Goal: Task Accomplishment & Management: Manage account settings

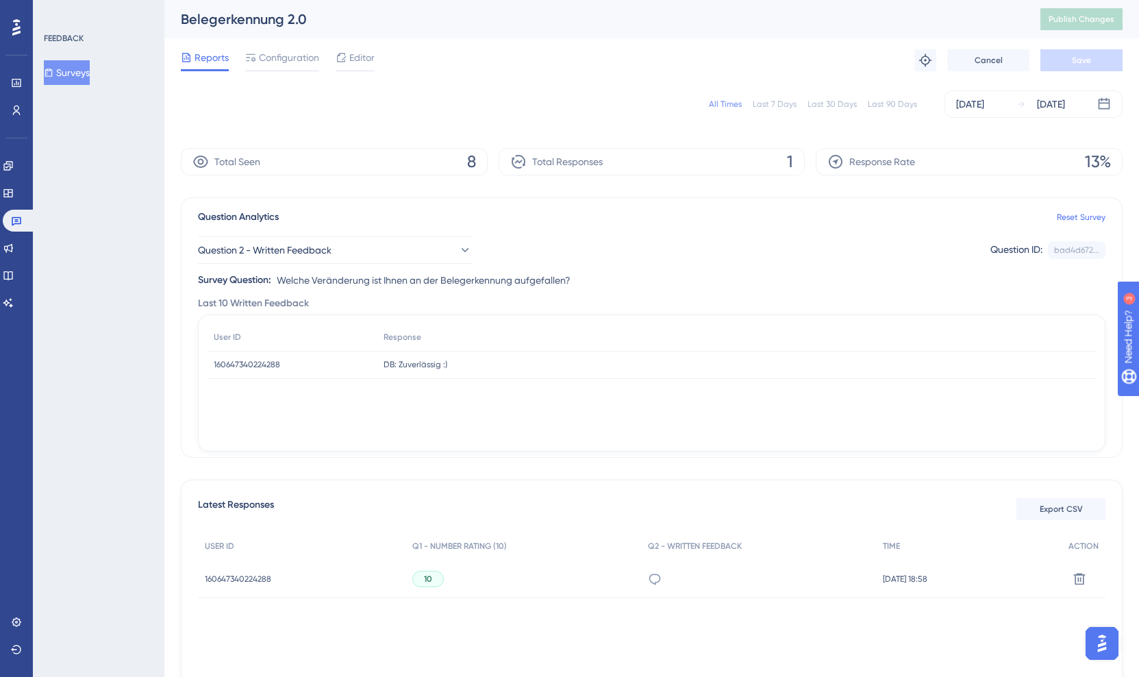
click at [75, 168] on div "FEEDBACK Surveys" at bounding box center [99, 338] width 132 height 677
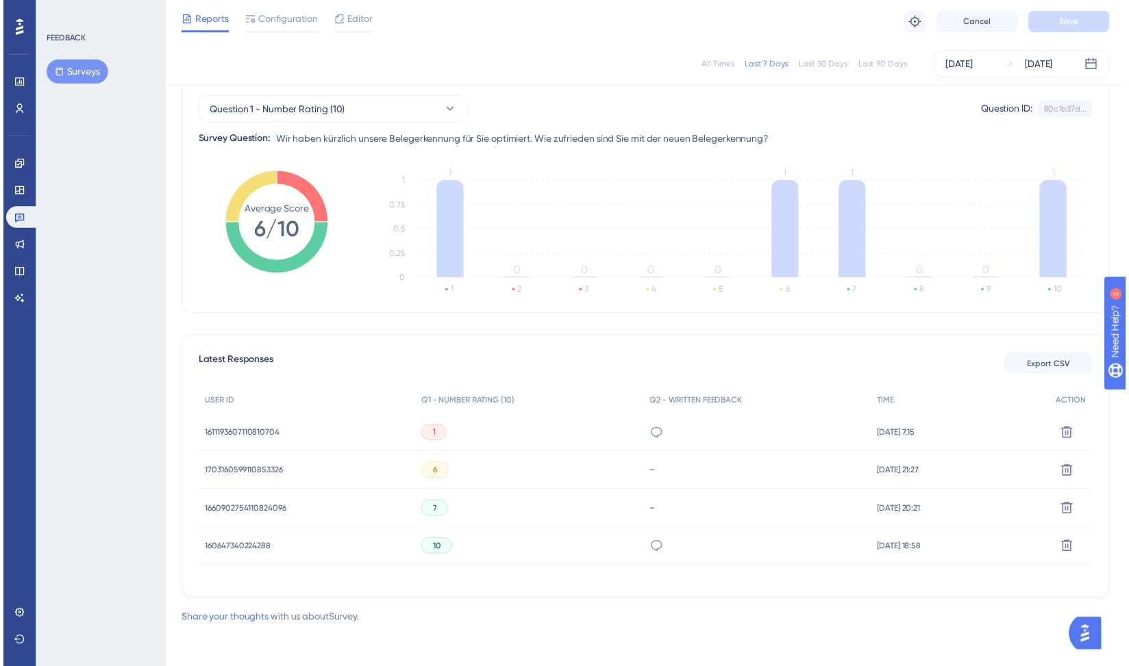
scroll to position [136, 0]
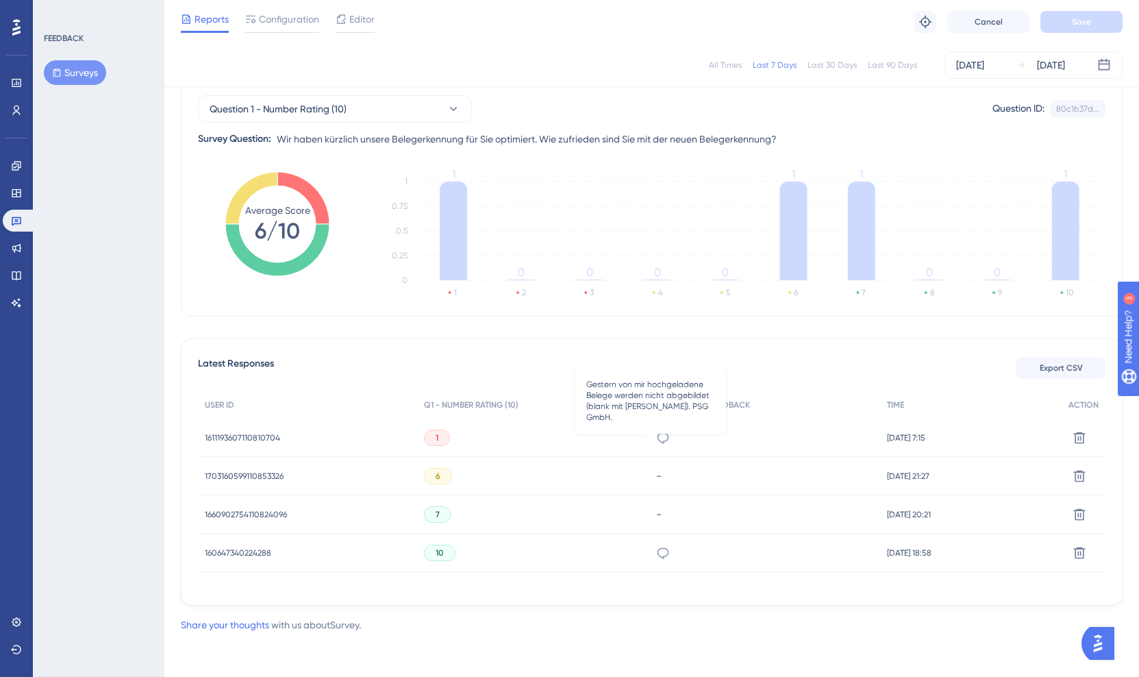
click at [656, 436] on icon at bounding box center [663, 438] width 14 height 14
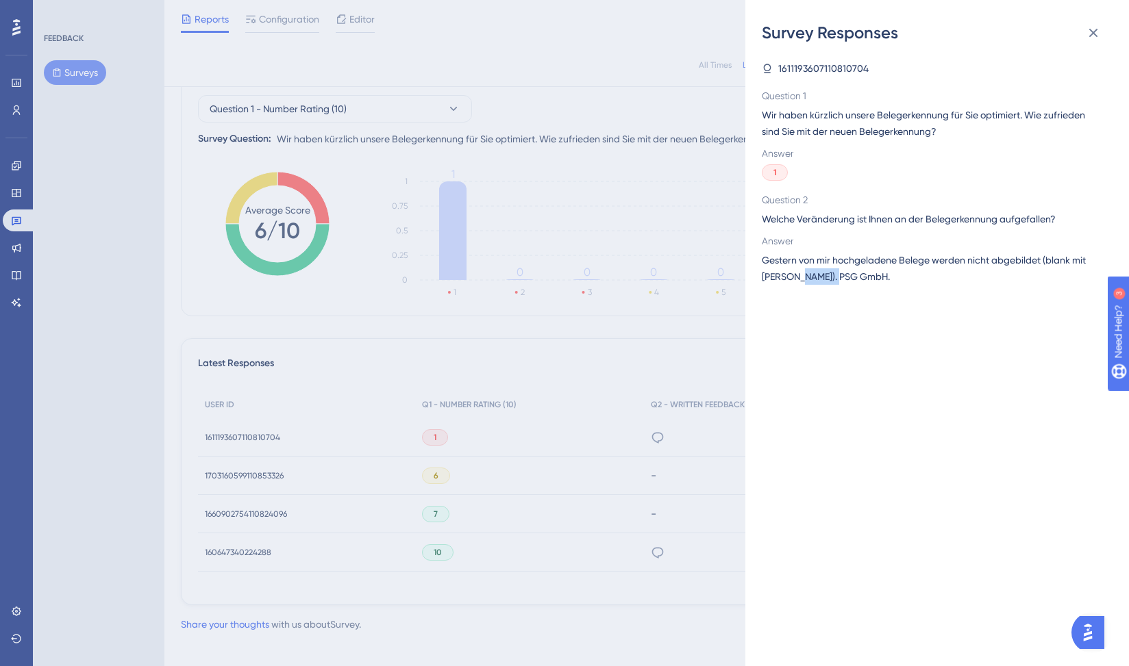
drag, startPoint x: 792, startPoint y: 277, endPoint x: 838, endPoint y: 271, distance: 46.2
click at [838, 271] on span "Gestern von mir hochgeladene Belege werden nicht abgebildet (blank mit [PERSON_…" at bounding box center [932, 268] width 340 height 33
copy span "PSG GmbH"
click at [860, 171] on div "1" at bounding box center [932, 172] width 340 height 16
drag, startPoint x: 823, startPoint y: 67, endPoint x: 891, endPoint y: 64, distance: 67.9
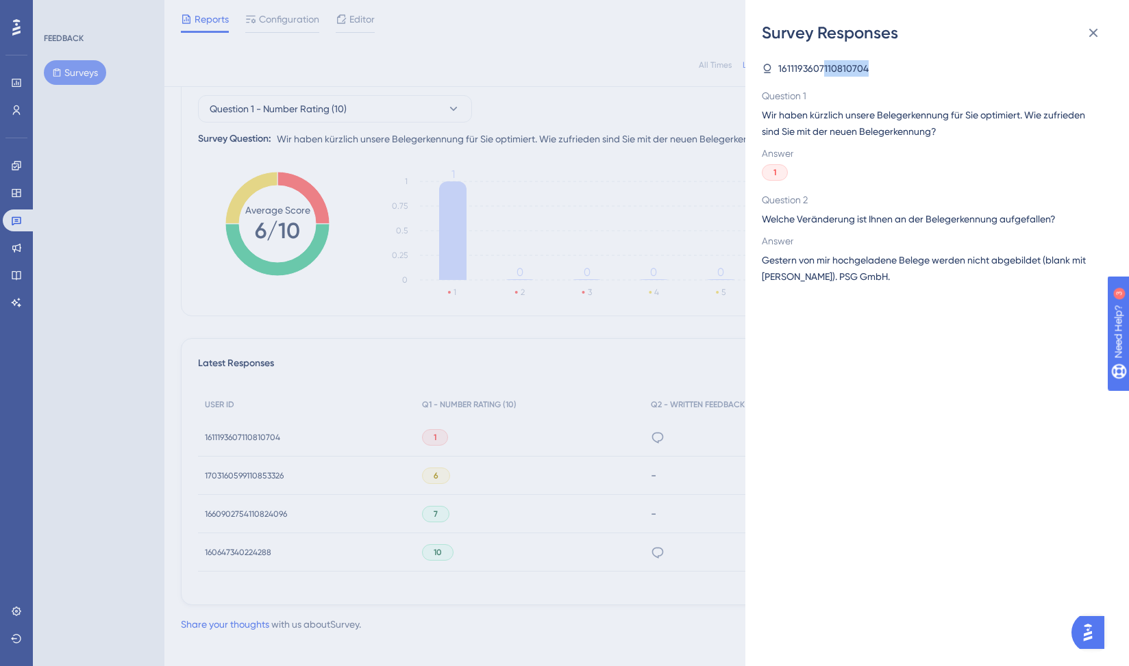
click at [891, 64] on div "1611193607110810704" at bounding box center [932, 68] width 340 height 16
copy span "110810704"
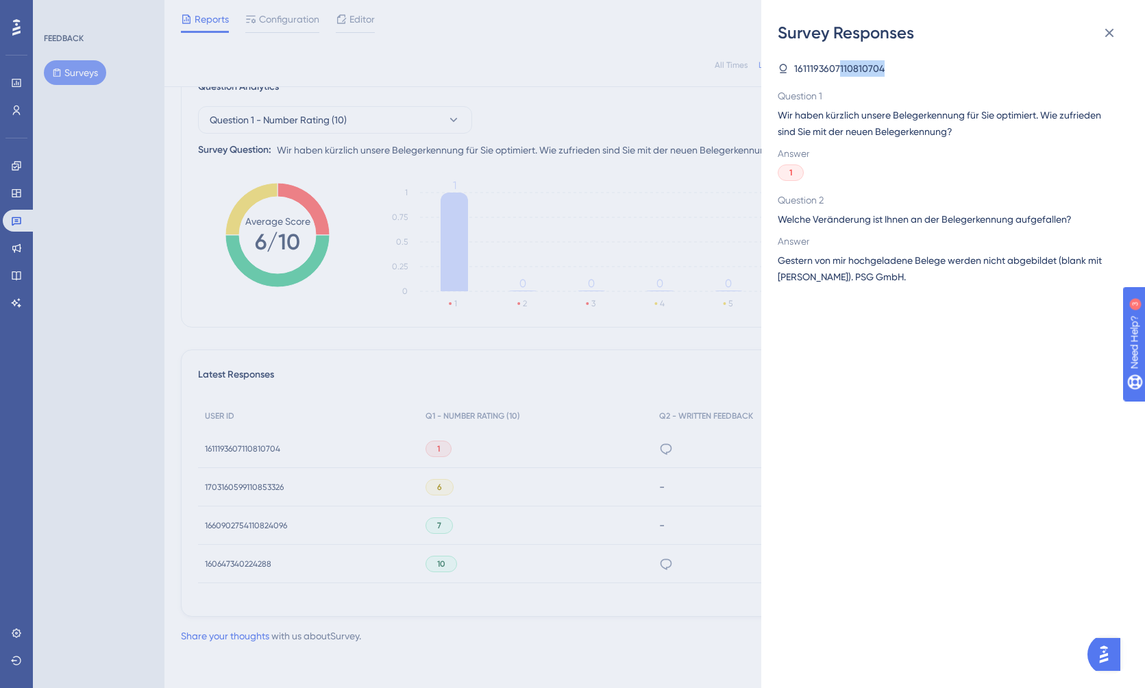
click at [862, 62] on span "1611193607110810704" at bounding box center [839, 68] width 90 height 16
click at [1111, 31] on icon at bounding box center [1109, 33] width 9 height 9
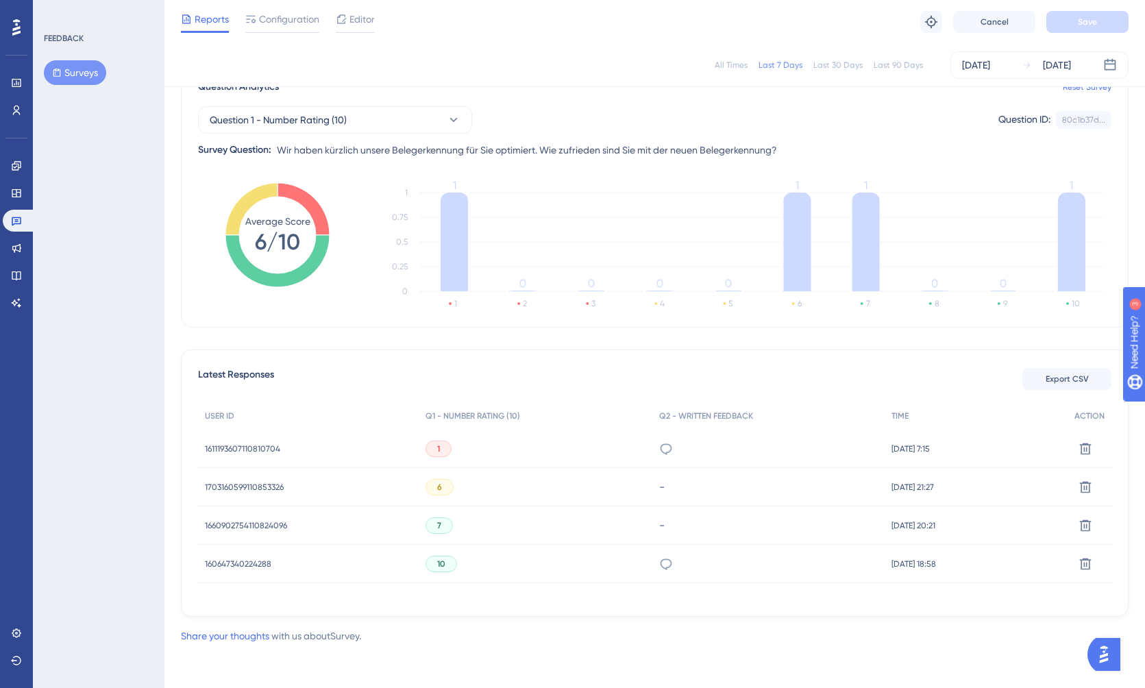
click at [599, 354] on div "Latest Responses Export CSV USER ID Q1 - NUMBER RATING (10) Q2 - WRITTEN FEEDBA…" at bounding box center [654, 482] width 947 height 267
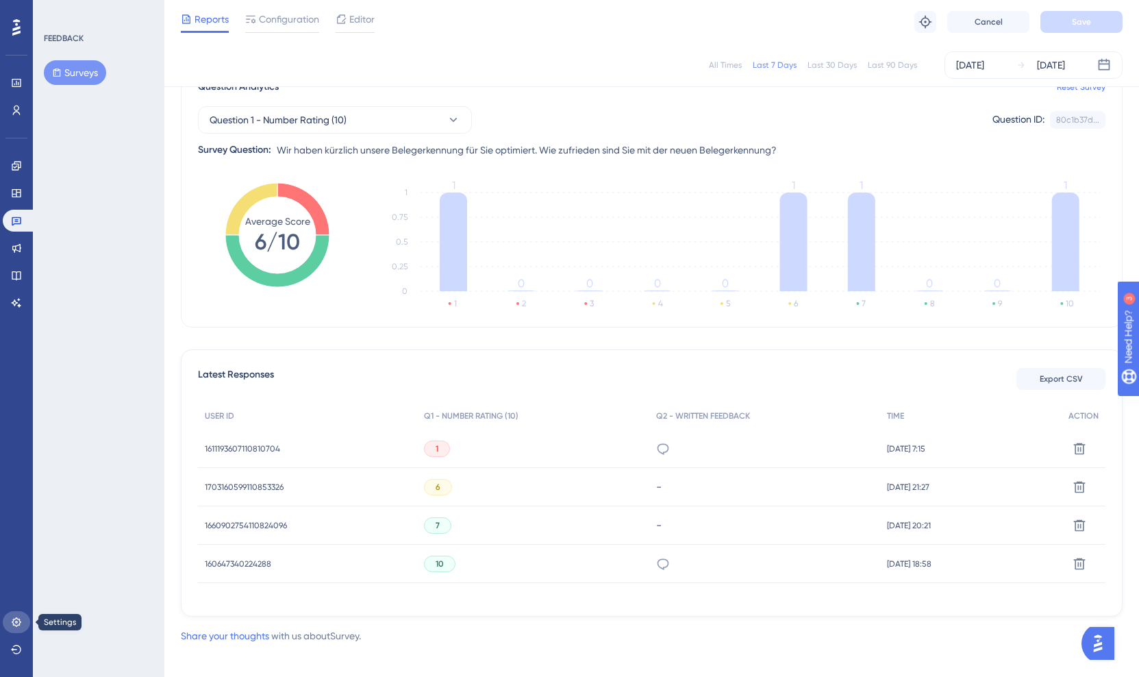
click at [16, 616] on link at bounding box center [16, 622] width 27 height 22
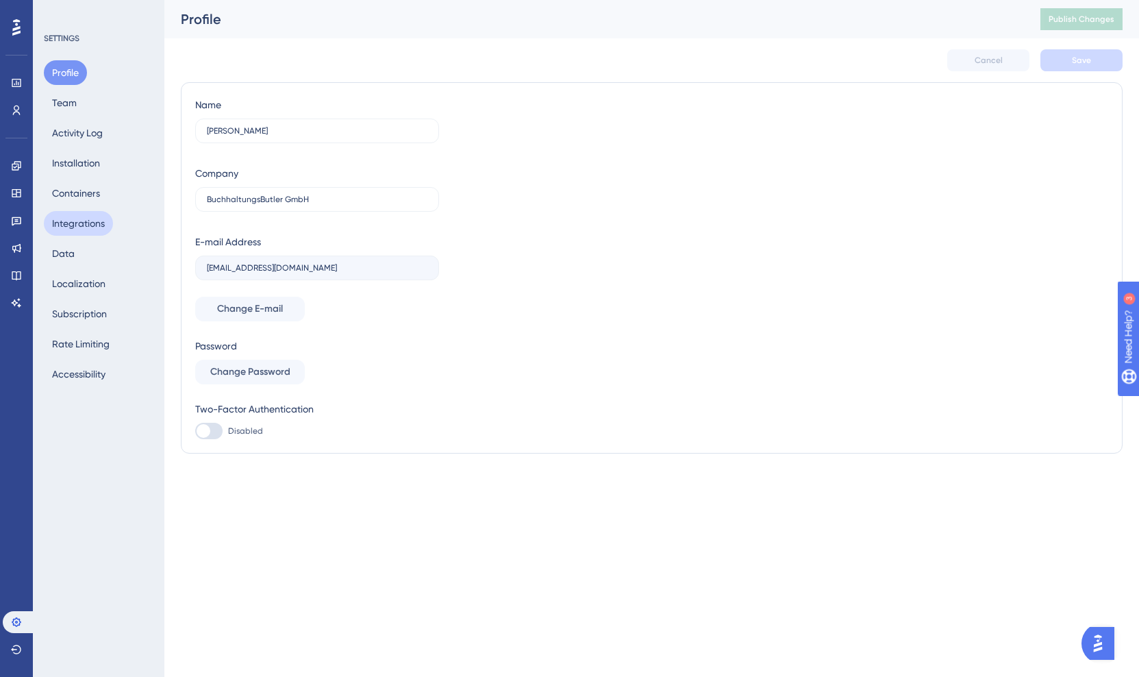
click at [104, 225] on button "Integrations" at bounding box center [78, 223] width 69 height 25
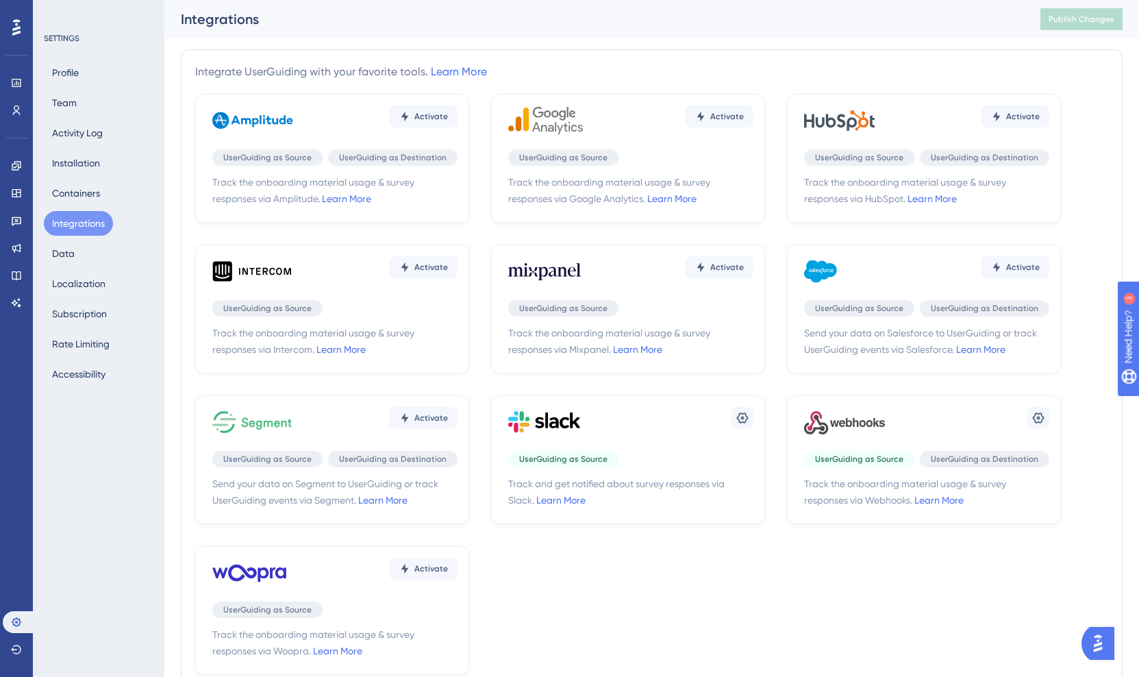
scroll to position [108, 0]
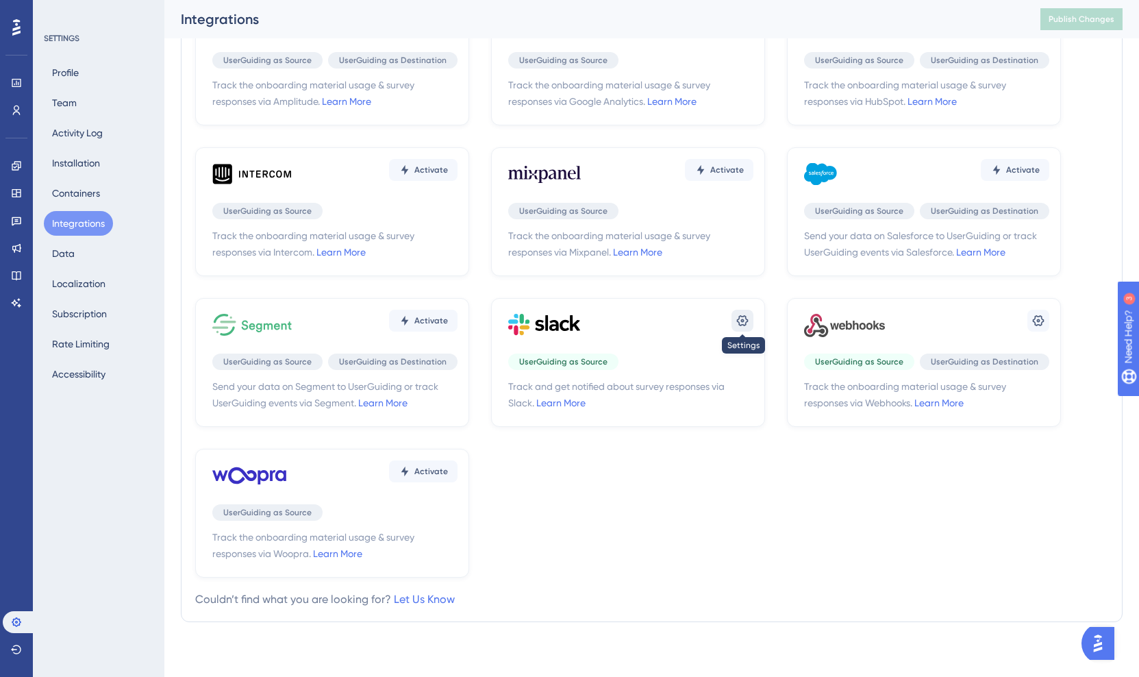
click at [742, 319] on icon at bounding box center [743, 320] width 12 height 11
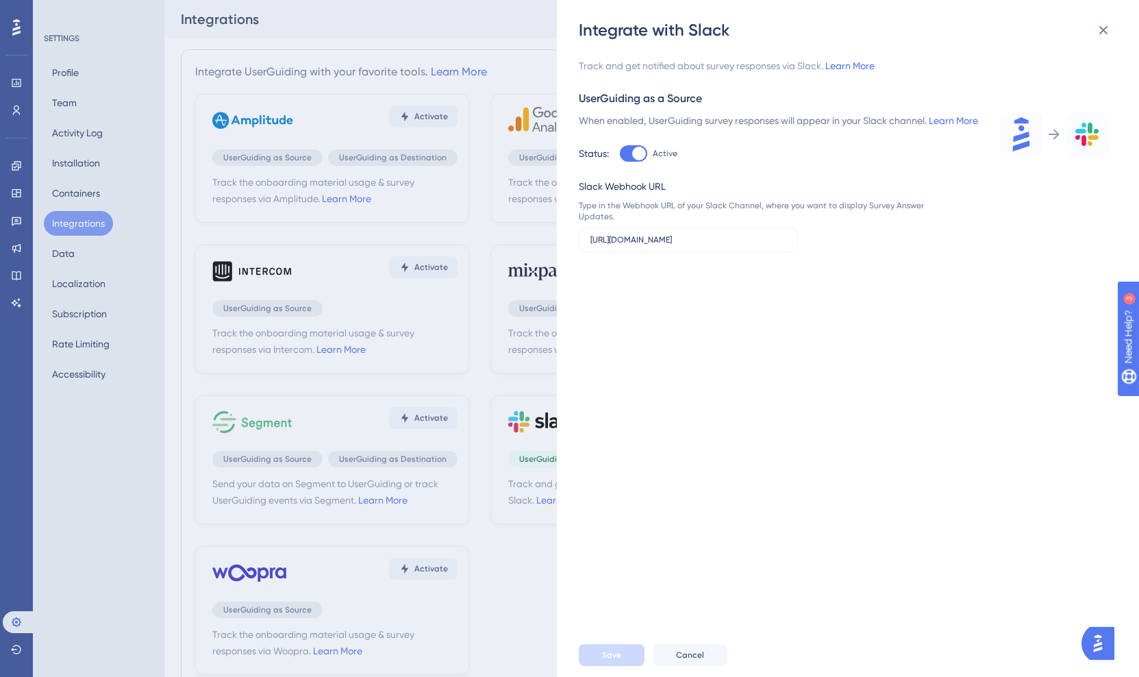
click at [0, 0] on div "Integrate with Slack Track and get notified about survey responses via Slack. L…" at bounding box center [0, 0] width 0 height 0
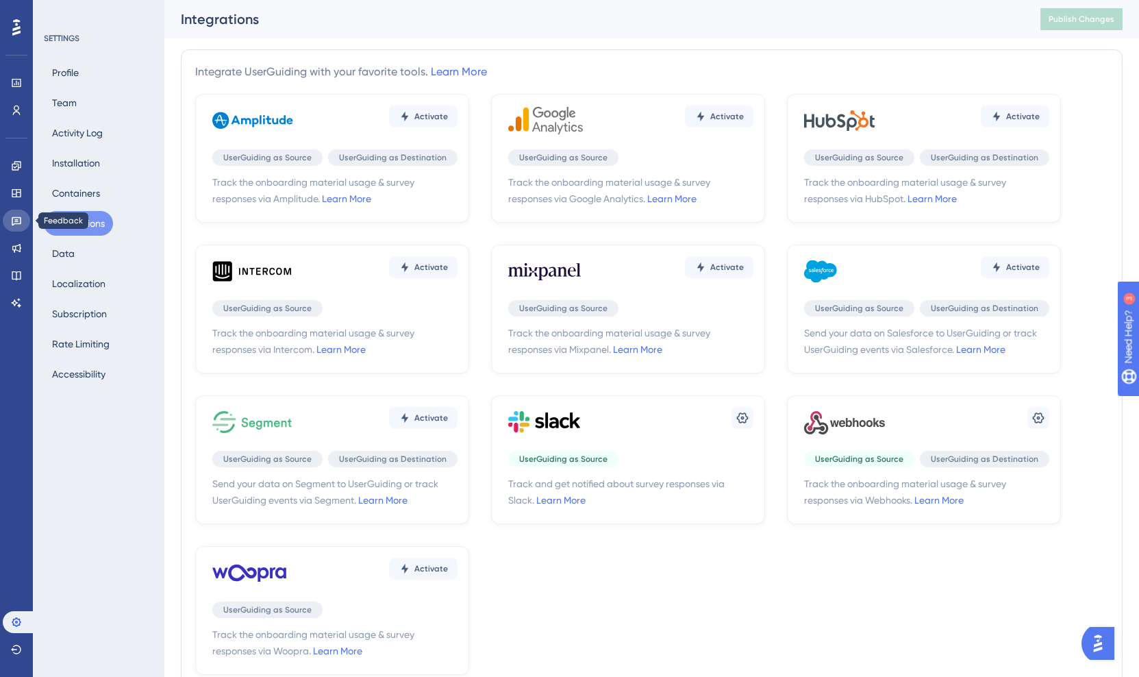
click at [20, 223] on icon at bounding box center [17, 221] width 10 height 9
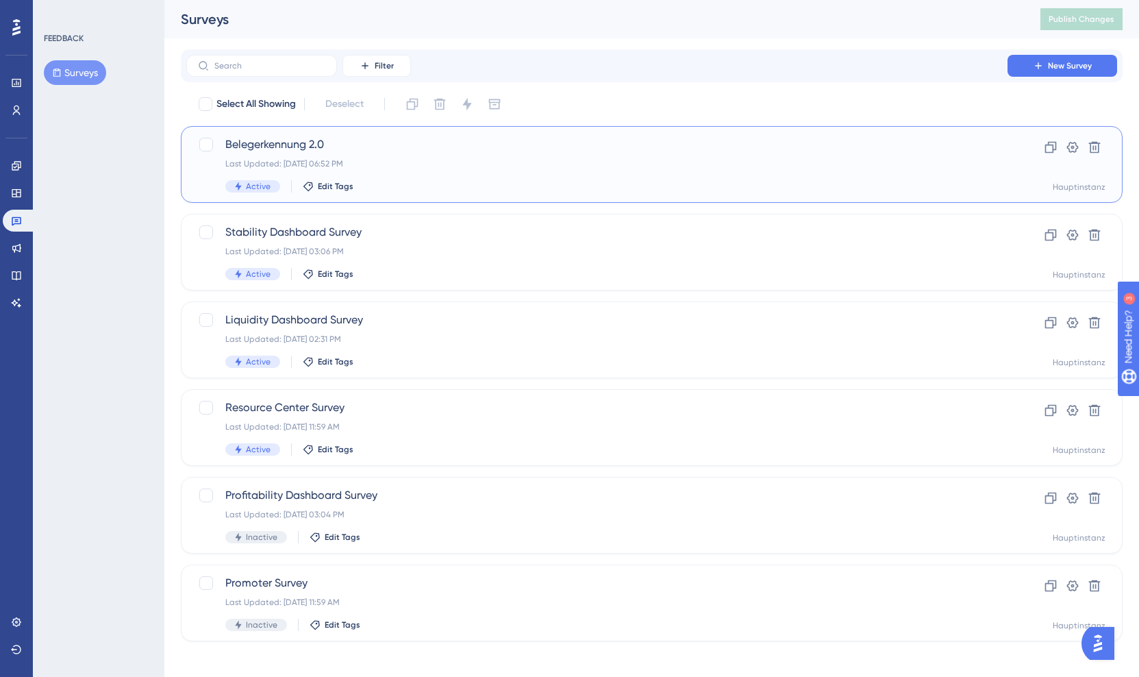
click at [427, 155] on div "Belegerkennung 2.0 Last Updated: [DATE] 06:52 PM Active Edit Tags" at bounding box center [596, 164] width 743 height 56
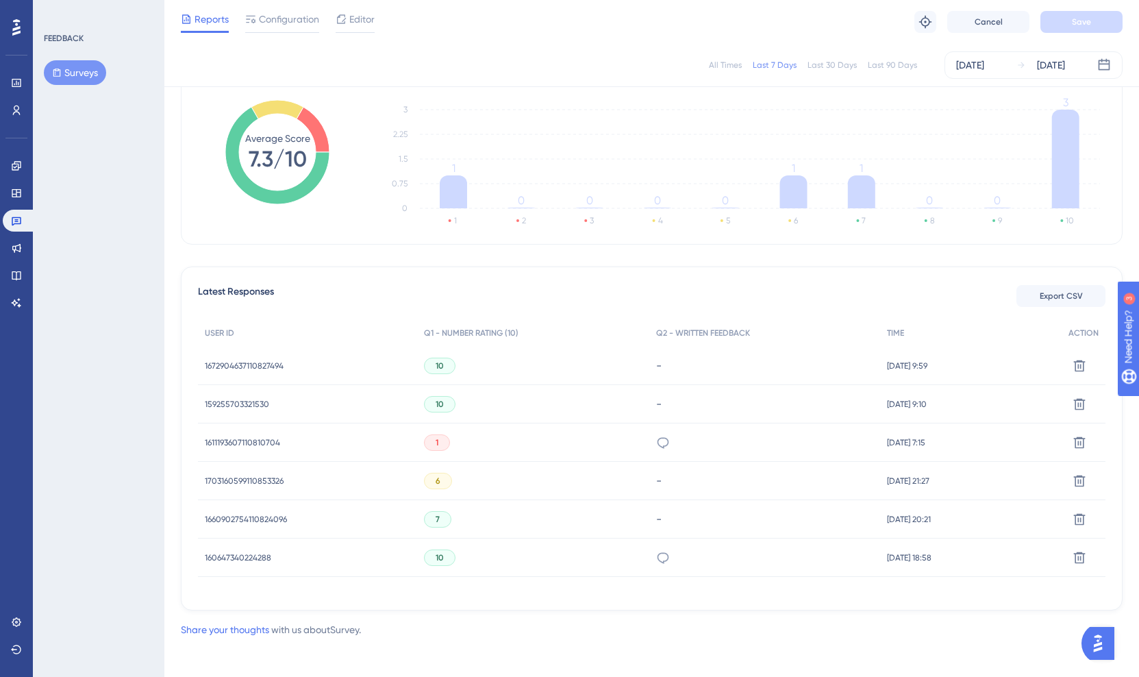
scroll to position [212, 0]
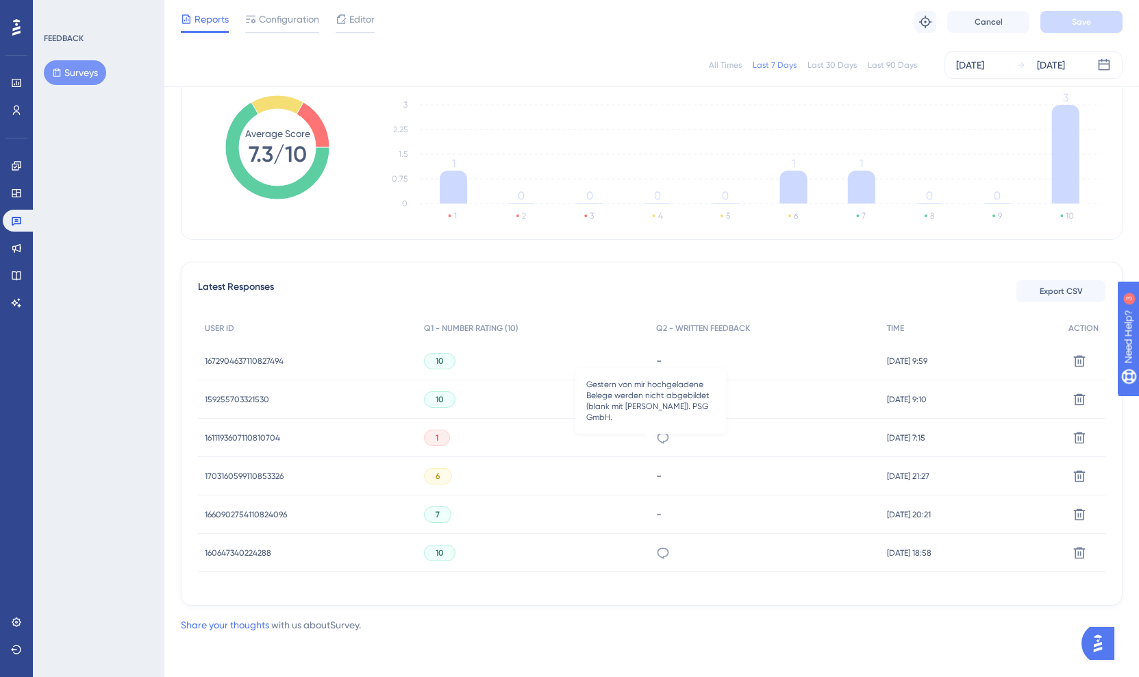
click at [656, 440] on icon at bounding box center [663, 438] width 14 height 14
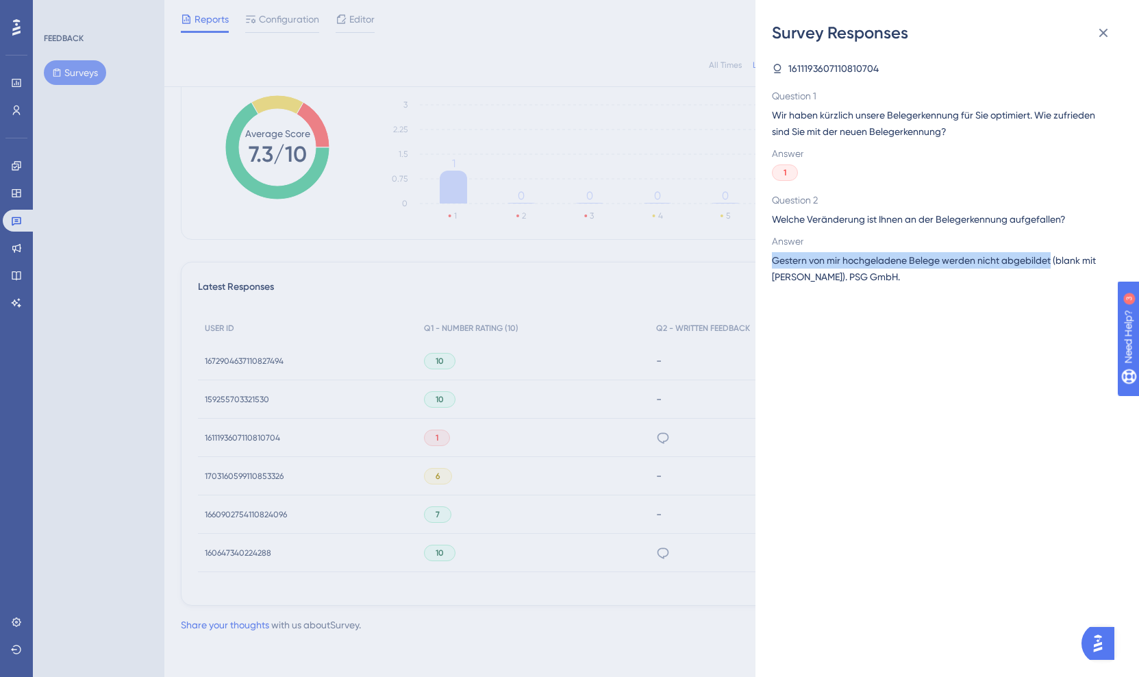
drag, startPoint x: 774, startPoint y: 260, endPoint x: 1051, endPoint y: 264, distance: 276.8
click at [1051, 264] on span "Gestern von mir hochgeladene Belege werden nicht abgebildet (blank mit [PERSON_…" at bounding box center [942, 268] width 340 height 33
copy span "Gestern von mir hochgeladene Belege werden nicht abgebildet"
click at [875, 264] on span "Gestern von mir hochgeladene Belege werden nicht abgebildet (blank mit [PERSON_…" at bounding box center [942, 268] width 340 height 33
drag, startPoint x: 808, startPoint y: 221, endPoint x: 931, endPoint y: 219, distance: 123.3
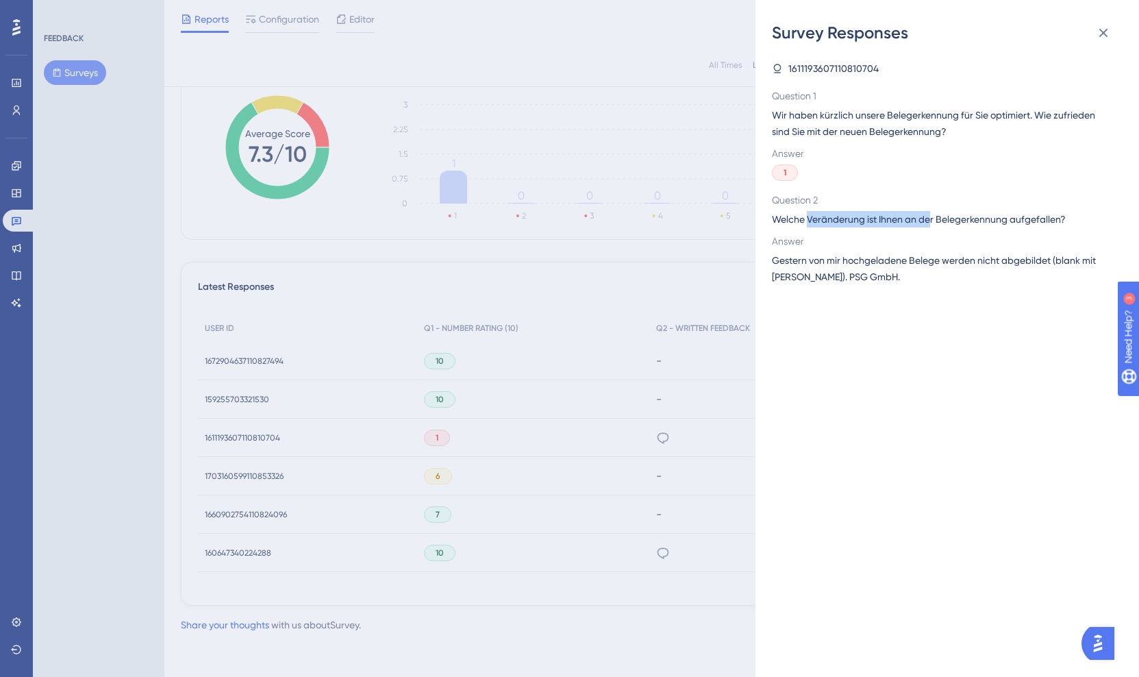
click at [931, 219] on span "Welche Veränderung ist Ihnen an der Belegerkennung aufgefallen?" at bounding box center [942, 219] width 340 height 16
copy span "Veränderung ist Ihnen an de"
drag, startPoint x: 1094, startPoint y: 40, endPoint x: 630, endPoint y: 274, distance: 519.6
click at [1094, 40] on button at bounding box center [1103, 32] width 27 height 27
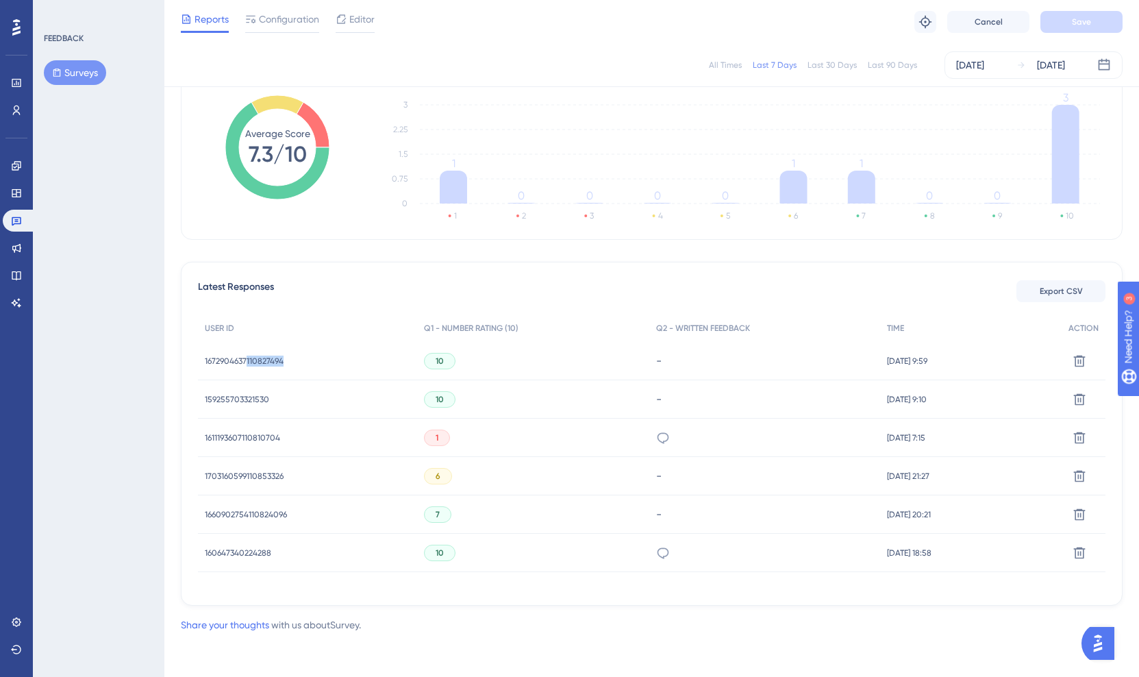
drag, startPoint x: 285, startPoint y: 362, endPoint x: 246, endPoint y: 362, distance: 39.1
click at [246, 362] on div "1672904637110827494 1672904637110827494" at bounding box center [307, 361] width 219 height 38
copy span "110827494"
